Goal: Task Accomplishment & Management: Complete application form

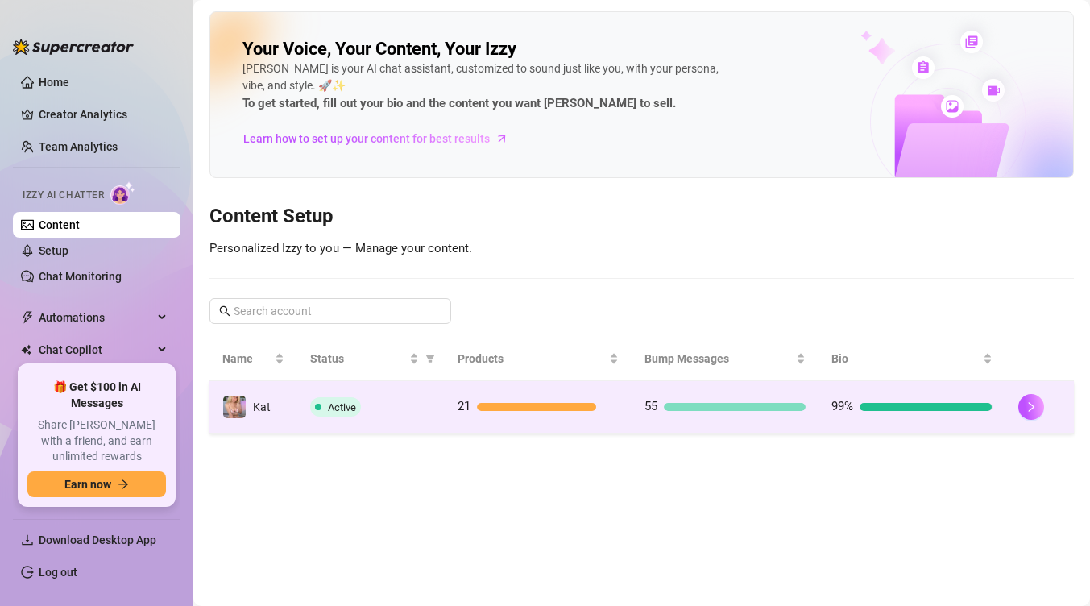
click at [661, 422] on td "55" at bounding box center [725, 407] width 187 height 52
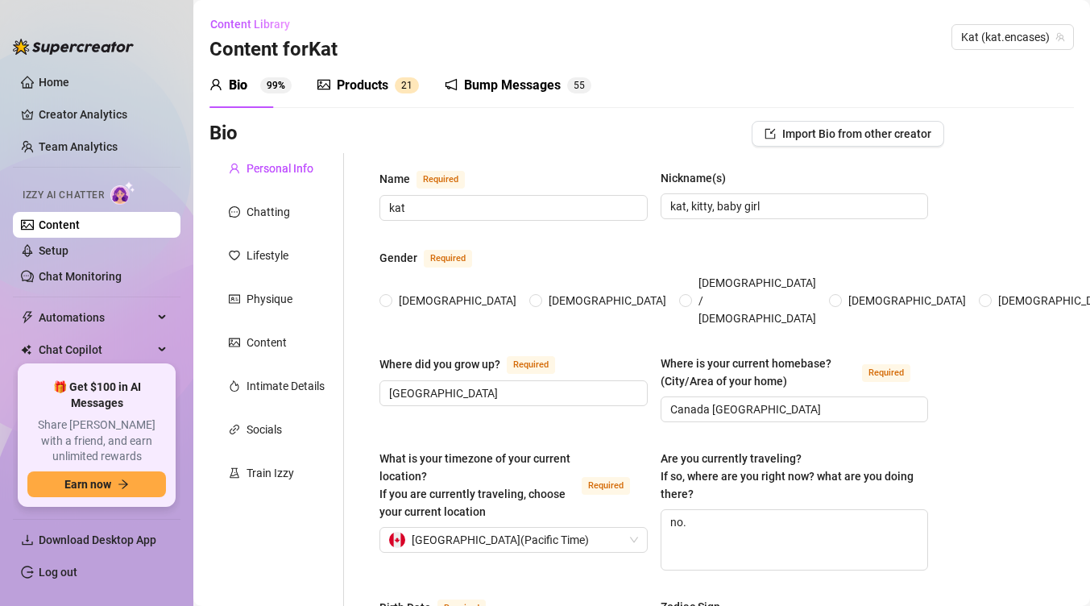
type input "kat"
type input "kat, kitty, baby girl"
type input "[GEOGRAPHIC_DATA]"
type input "Canada [GEOGRAPHIC_DATA]"
type textarea "no."
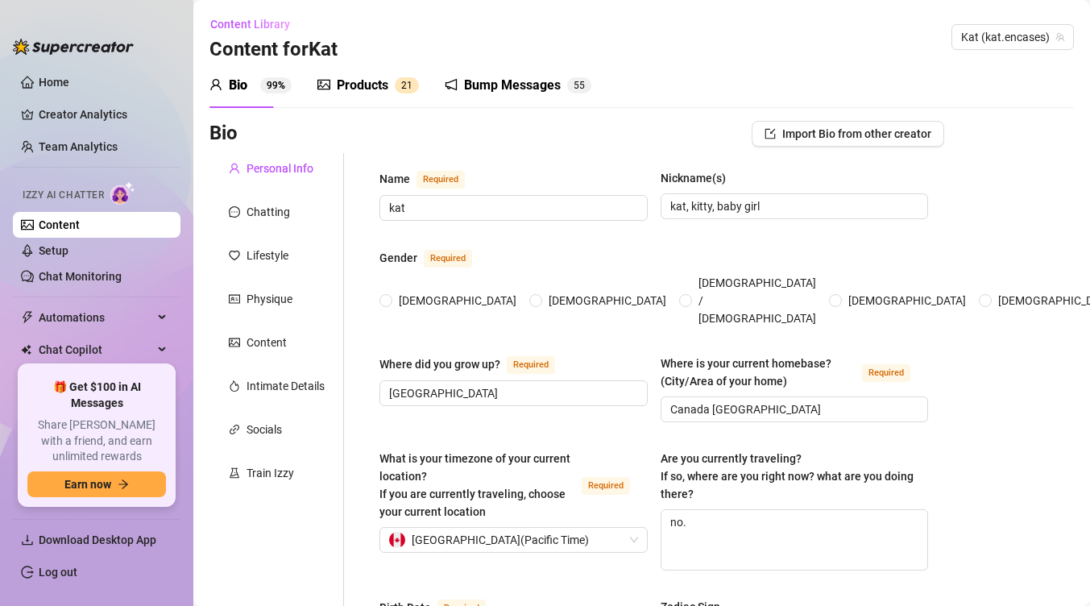
type input "I'm [DEMOGRAPHIC_DATA] I like girls and guys i don't discriminate I go off vibes"
type input "Single"
type input "Yes, one little sister and two step siblings I don't talk about them."
type input "No"
type input "Yes, two cats. One ghost black cat he is a [DEMOGRAPHIC_DATA] his name is [PERS…"
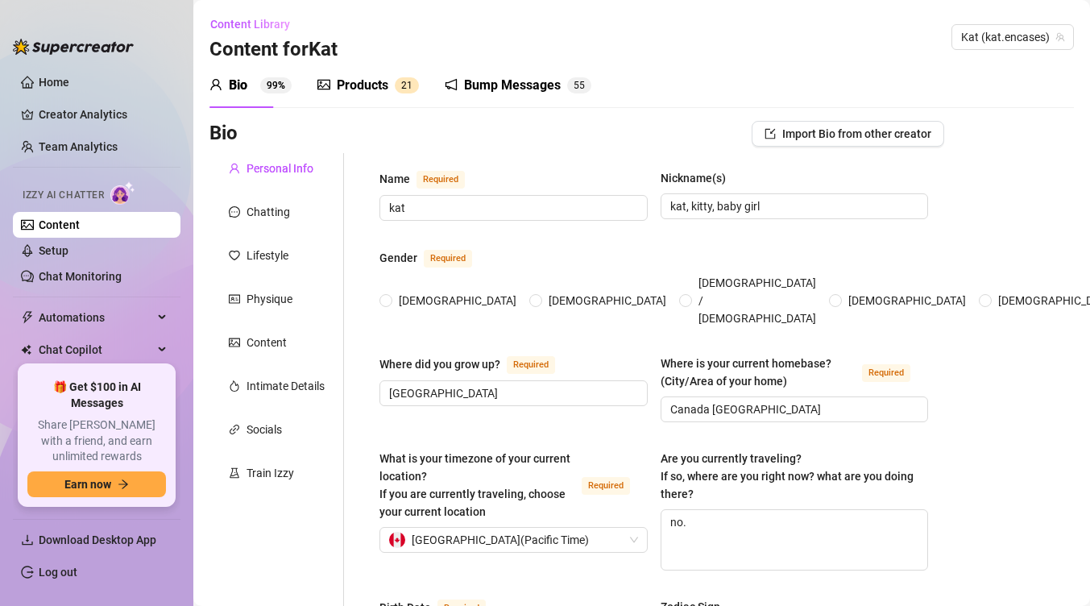
type input "I currently work at a car dealership as a service receptionist"
type input "I worked some corporate jobs in the past as well as some bartending jobs"
type input "I've graduated high school and went to school for accounting now I'm planning t…"
type input "I believe that we're all just consciousness experiencing life and once we pass …"
type input "Society sucks the world we built feels unnatural, and I wish that we could simp…"
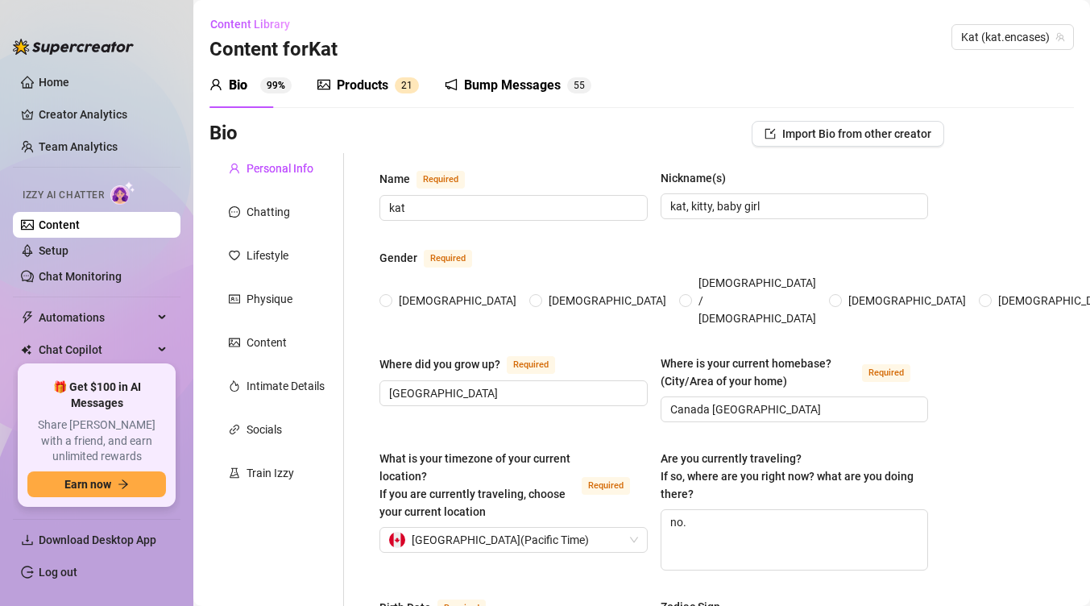
type textarea "I wish to have a farm one day to live off the land and have my own art studio, …"
type textarea "I got fired from my corporate job because someone found out that I had made an …"
type textarea "I love learning about history and why it affects us [DATE] in terms of how our …"
type textarea "I'm just a regular girl wanting to build a life that she loves exploring the wo…"
radio input "true"
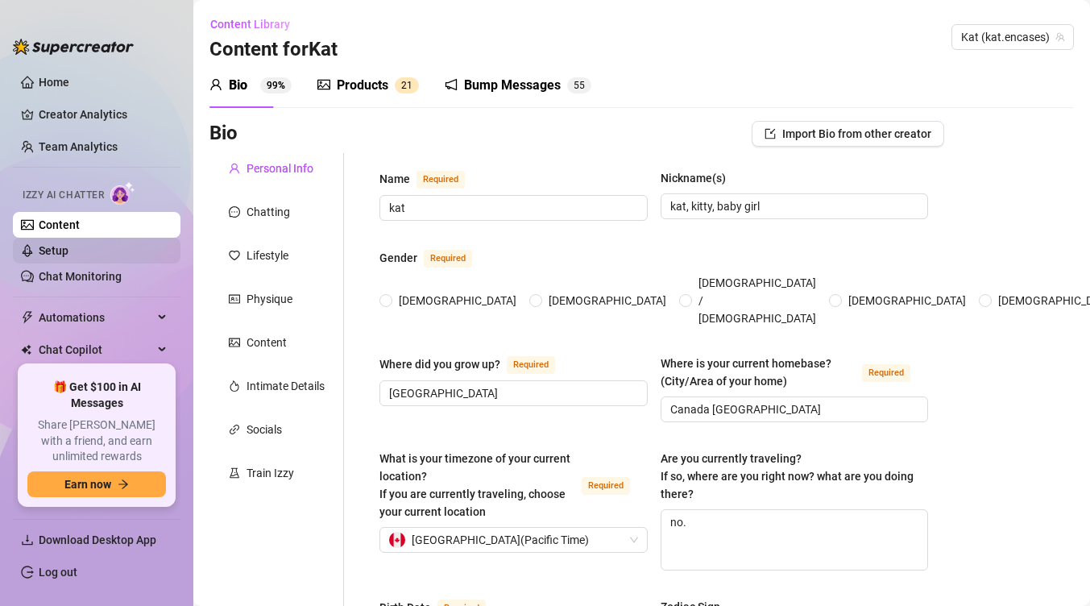
type input "[DATE]"
click at [108, 281] on link "Chat Monitoring" at bounding box center [80, 276] width 83 height 13
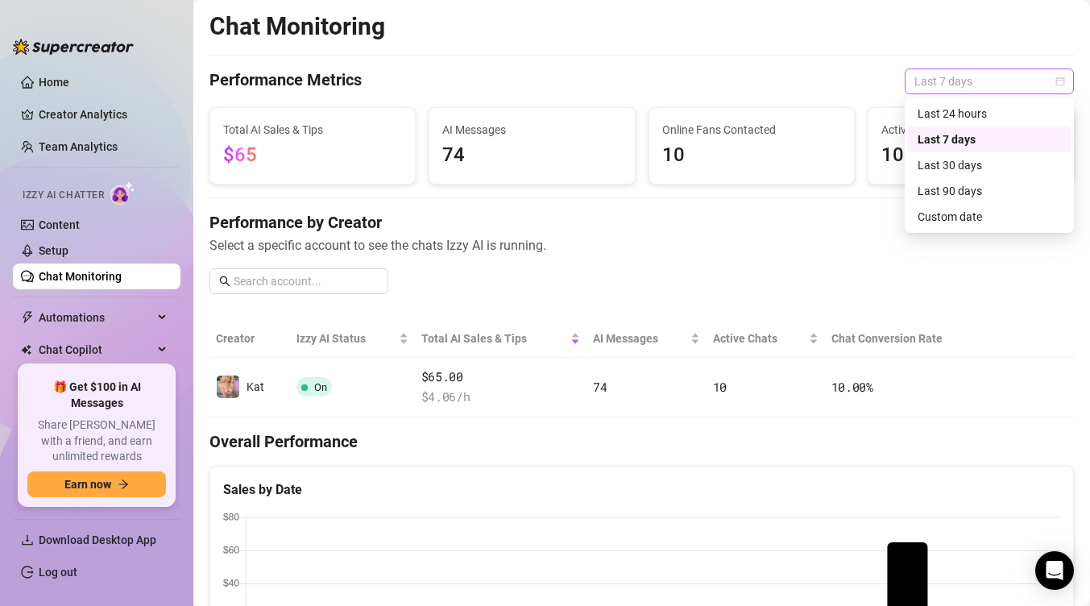
click at [1012, 70] on span "Last 7 days" at bounding box center [989, 81] width 150 height 24
click at [967, 172] on div "Last 30 days" at bounding box center [988, 165] width 143 height 18
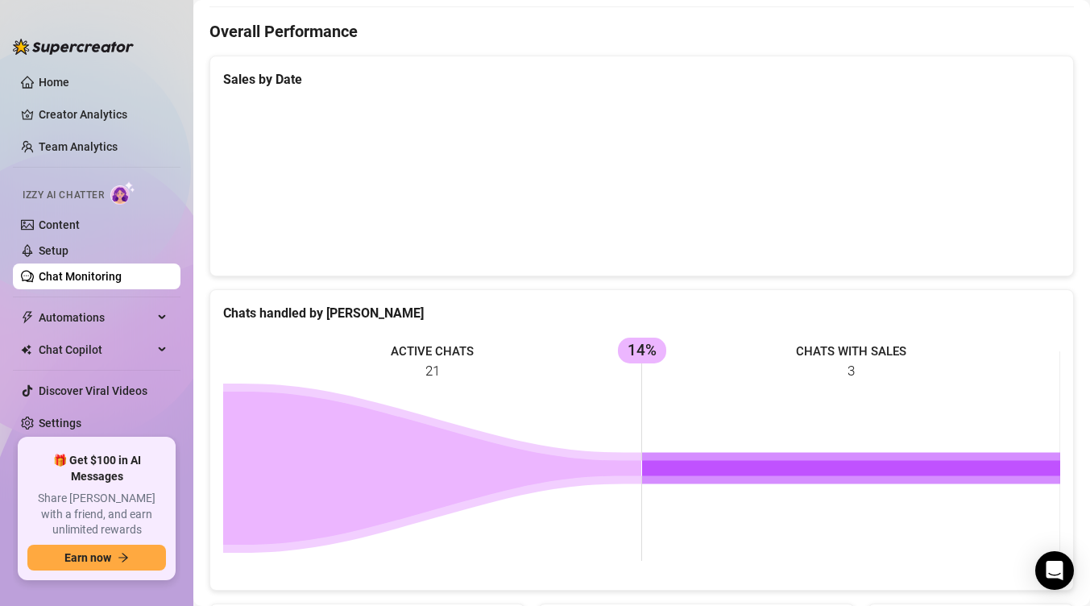
scroll to position [775, 0]
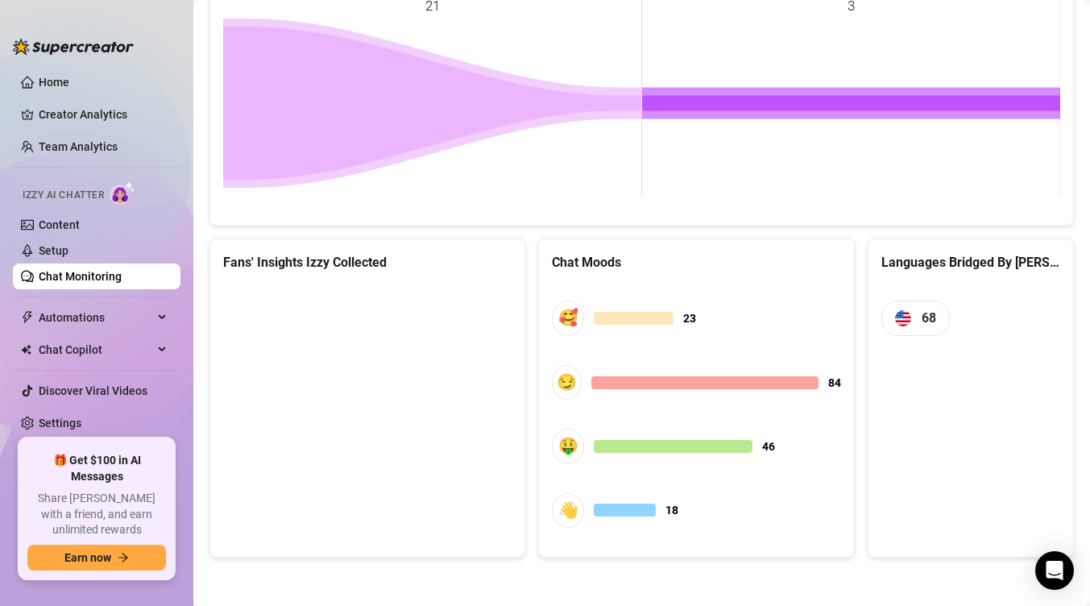
click at [588, 261] on div "Chat Moods" at bounding box center [696, 262] width 288 height 20
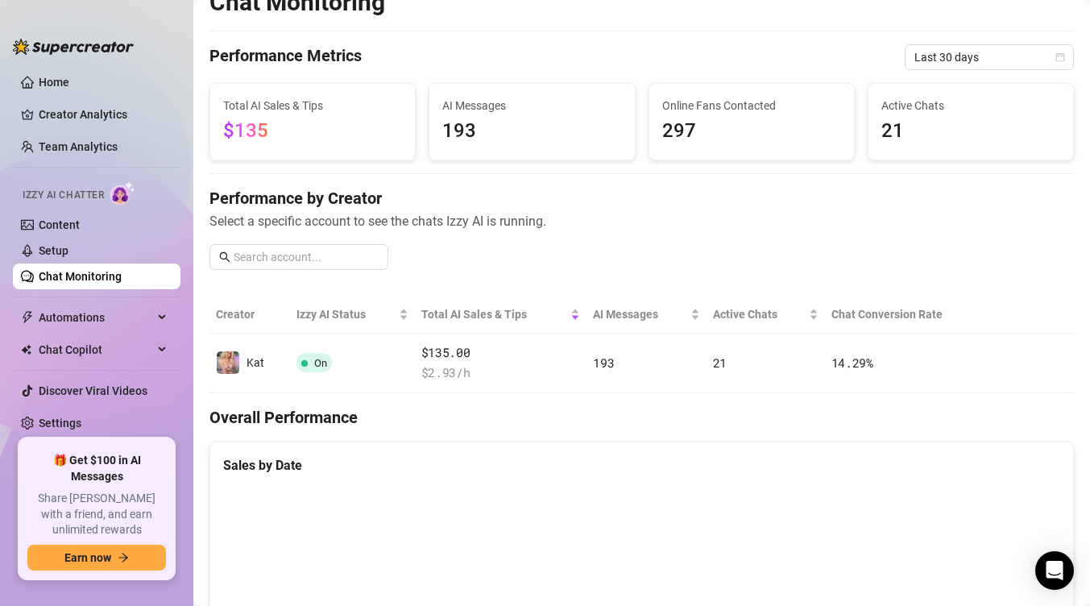
scroll to position [0, 0]
